Goal: Transaction & Acquisition: Purchase product/service

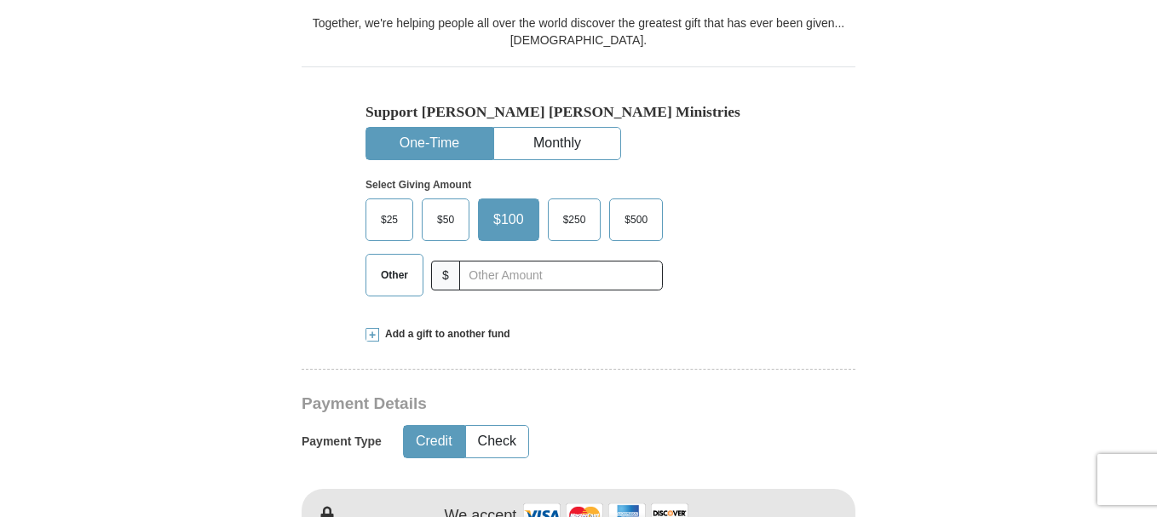
scroll to position [477, 0]
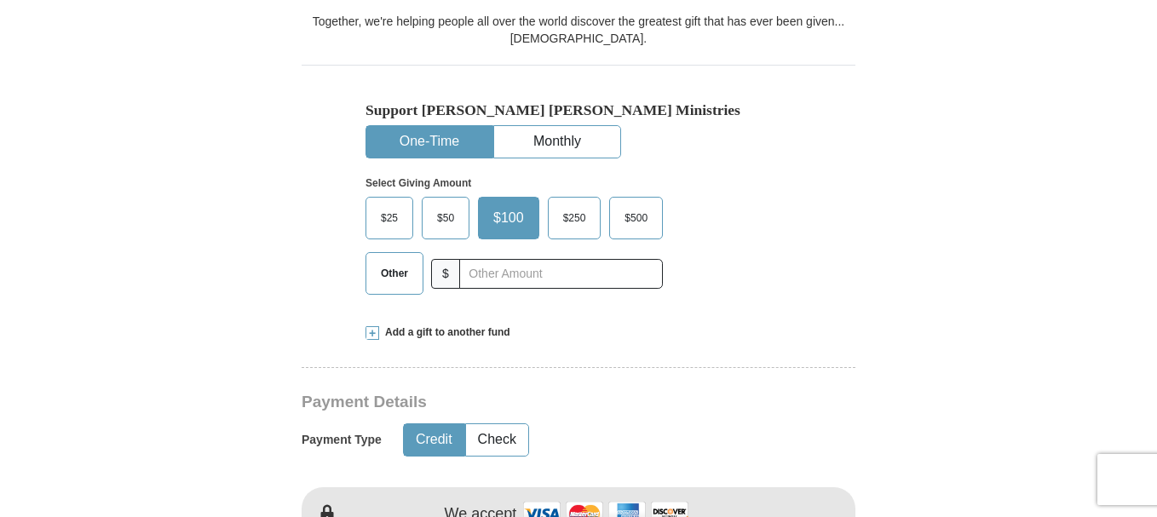
click at [390, 273] on span "Other" at bounding box center [394, 274] width 44 height 26
click at [0, 0] on input "Other" at bounding box center [0, 0] width 0 height 0
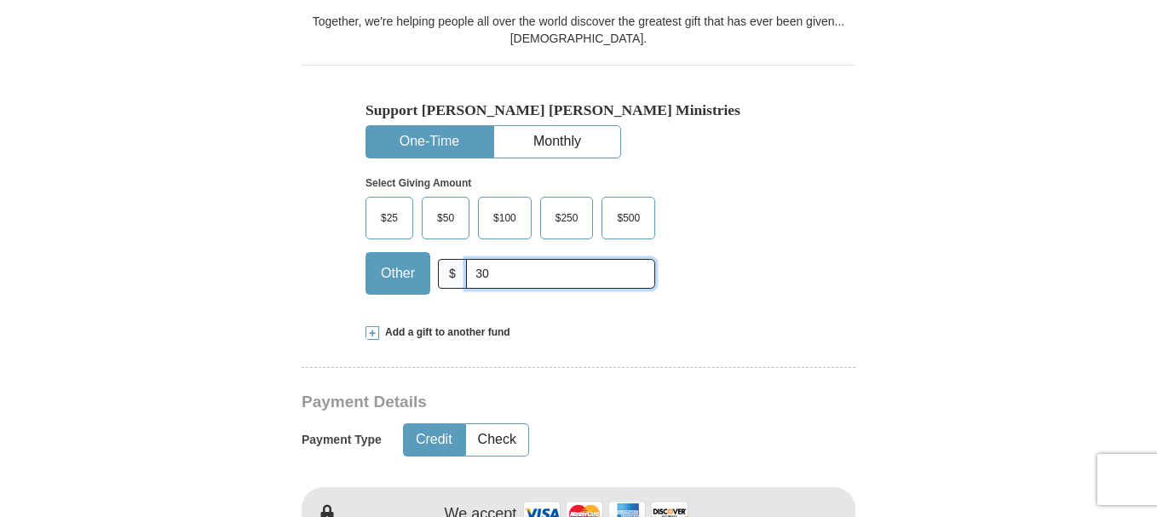
scroll to position [930, 0]
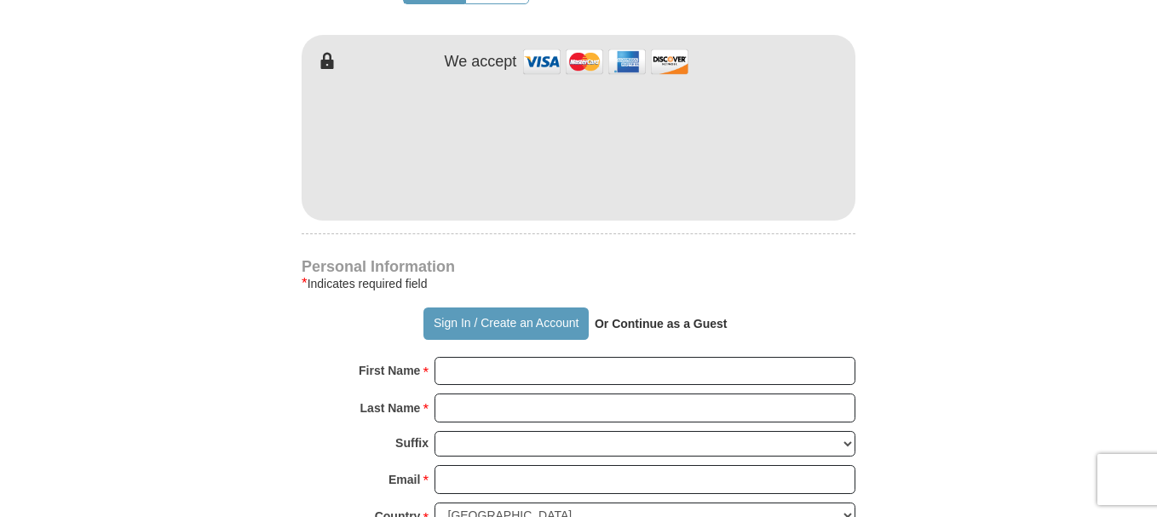
type input "30"
click at [455, 373] on input "First Name *" at bounding box center [645, 371] width 421 height 29
type input "[PERSON_NAME]"
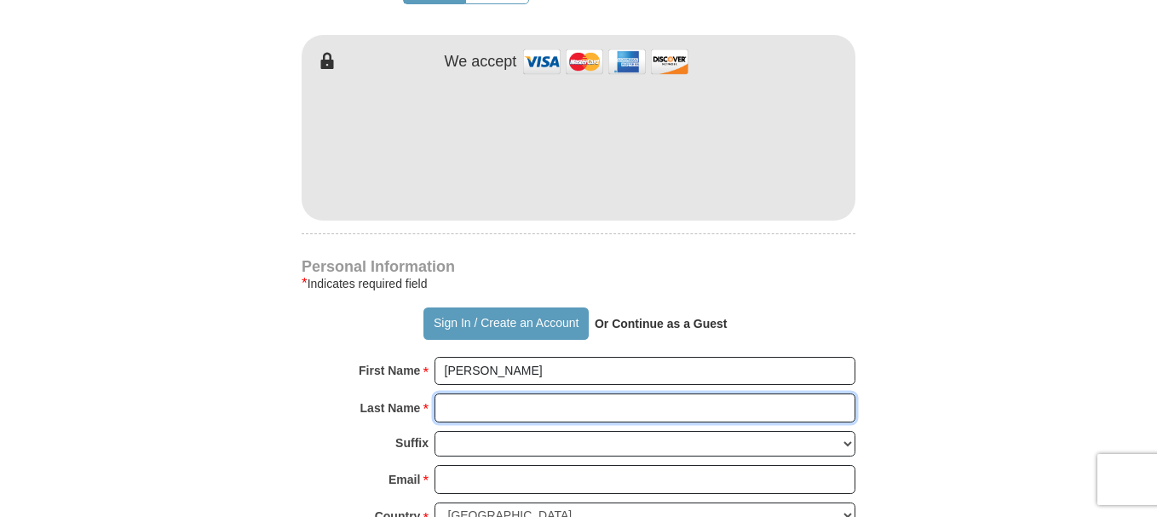
type input "[PERSON_NAME]"
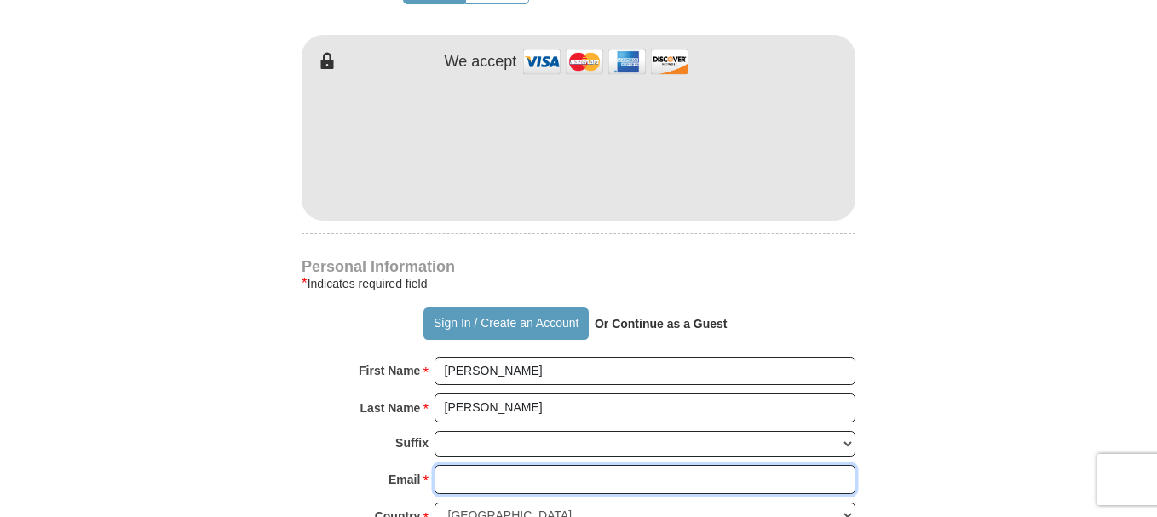
type input "[EMAIL_ADDRESS][DOMAIN_NAME]"
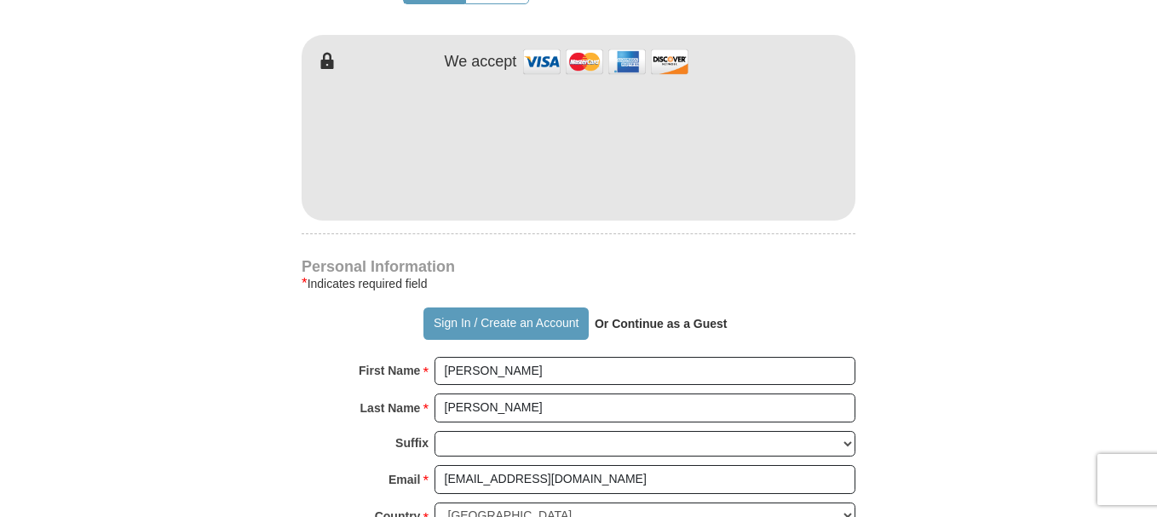
type input "3563 CROMART CT N"
type input "[GEOGRAPHIC_DATA]"
select select "[GEOGRAPHIC_DATA]"
type input "76133"
type input "8174498429"
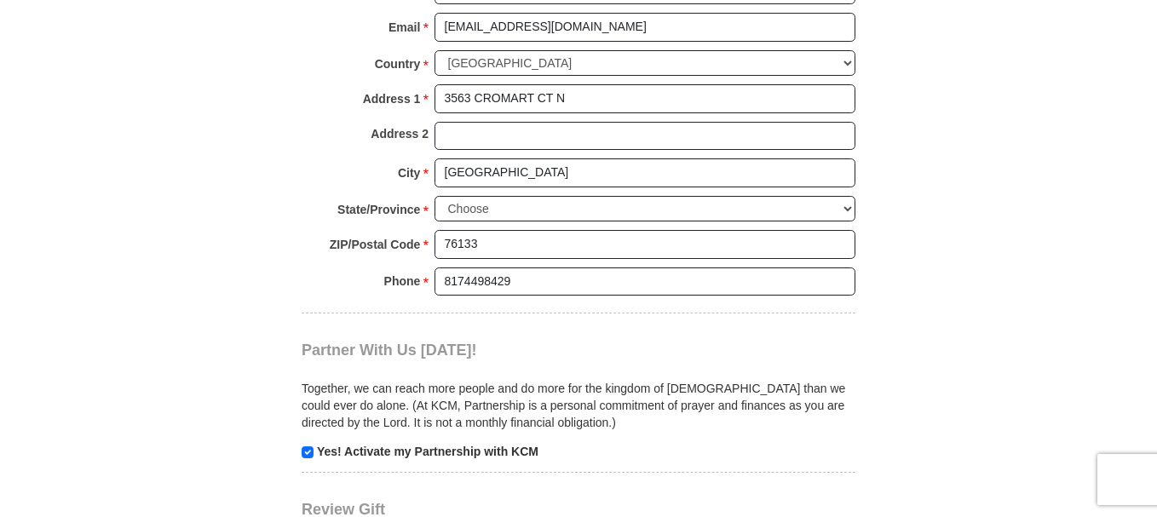
scroll to position [1835, 0]
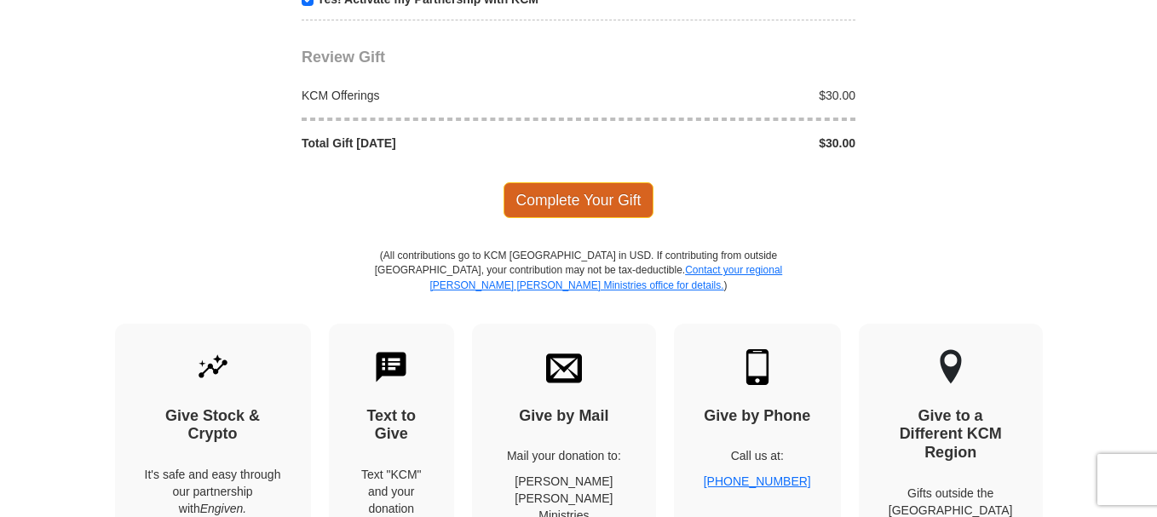
click at [561, 196] on span "Complete Your Gift" at bounding box center [579, 200] width 151 height 36
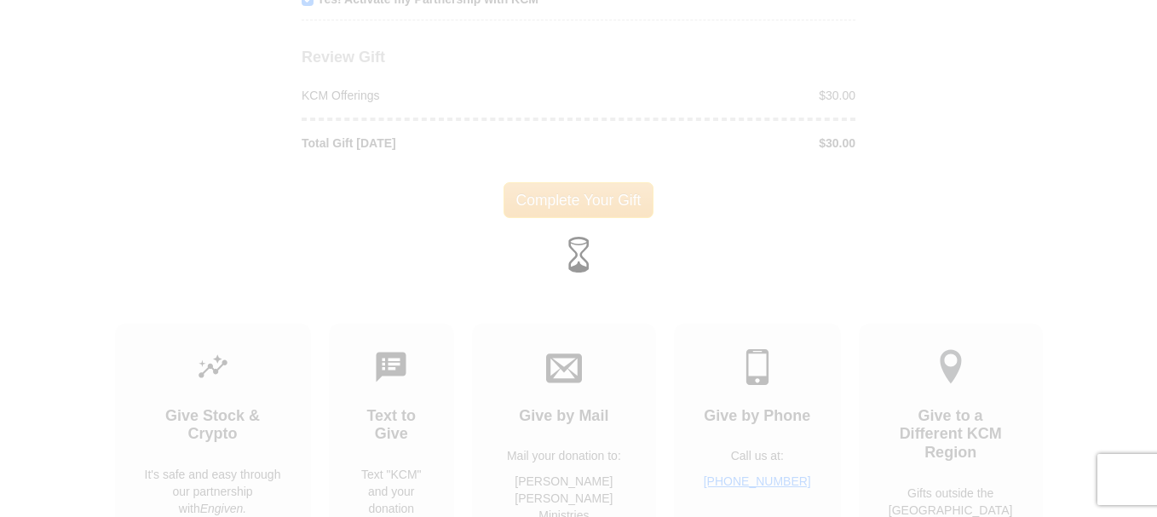
click at [284, 210] on div at bounding box center [578, 258] width 1157 height 517
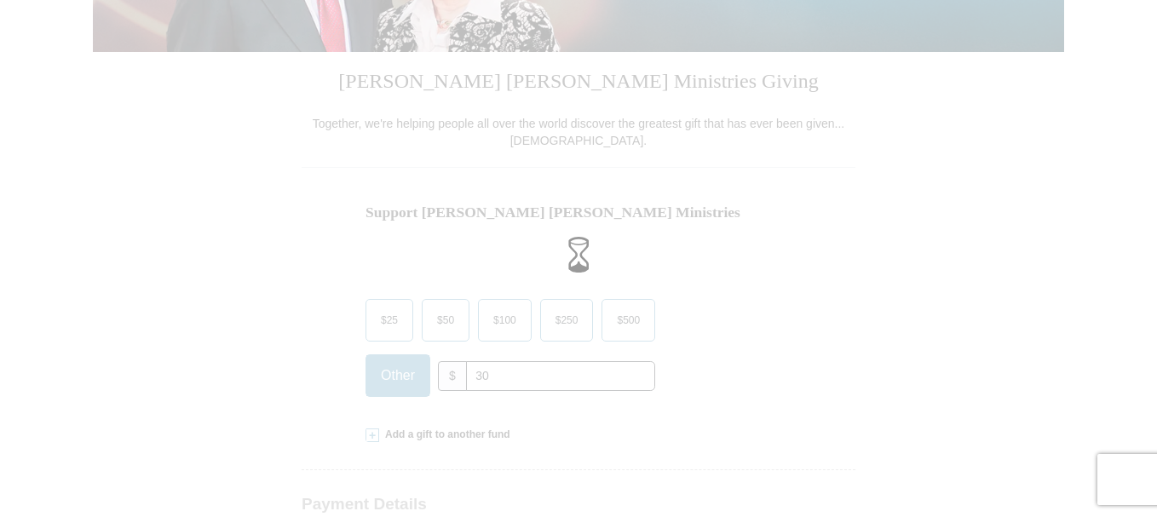
scroll to position [409, 0]
